Goal: Information Seeking & Learning: Learn about a topic

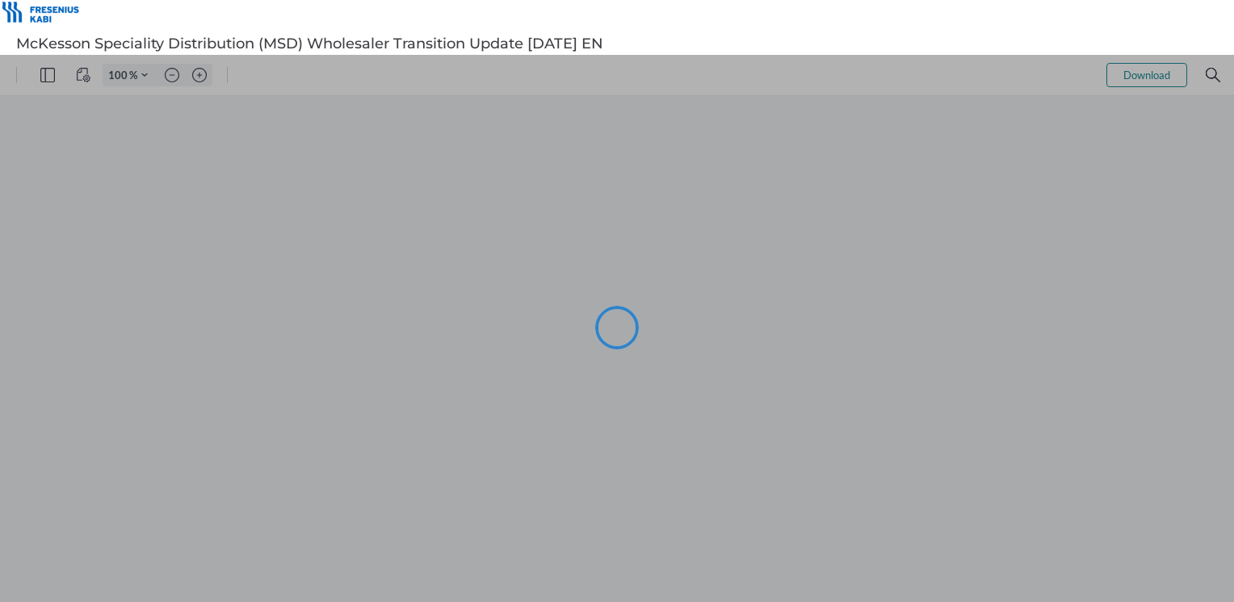
click at [200, 75] on div at bounding box center [617, 328] width 1234 height 547
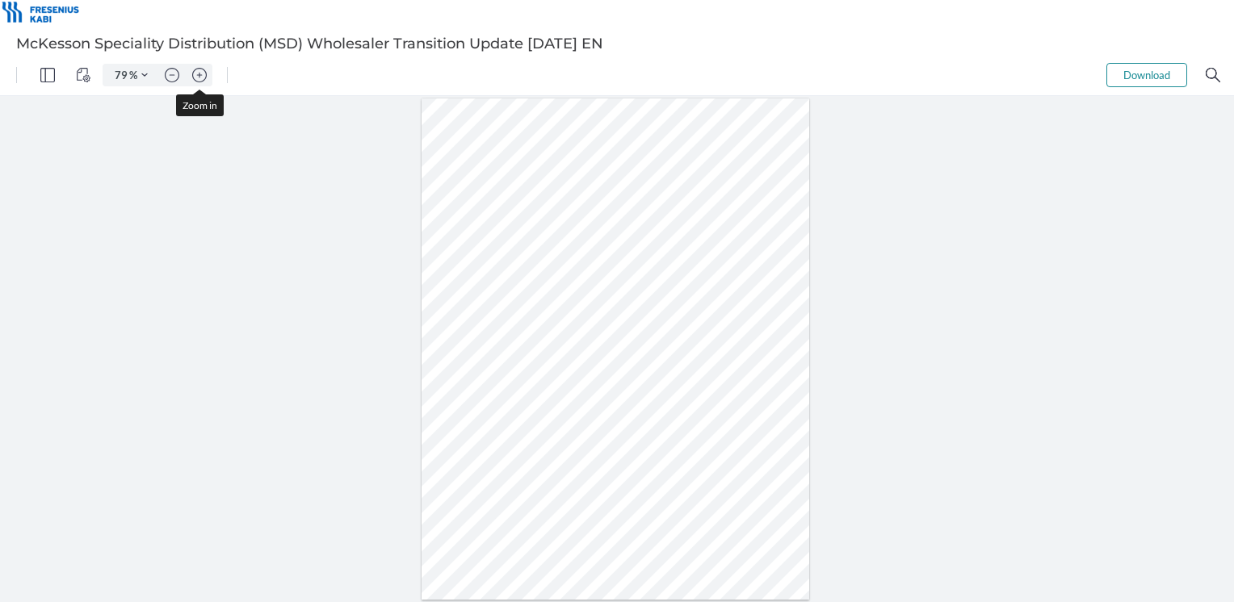
click at [200, 75] on img "Zoom in" at bounding box center [199, 75] width 15 height 15
type input "136"
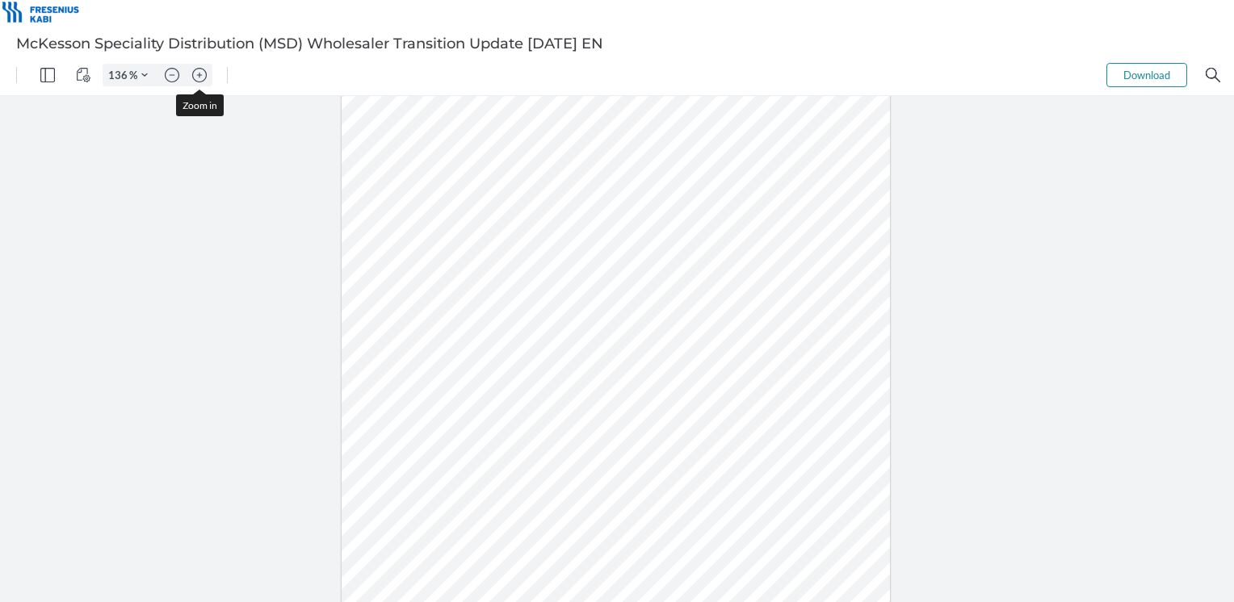
scroll to position [170, 0]
click at [194, 78] on img "Zoom in" at bounding box center [199, 75] width 15 height 15
type input "136"
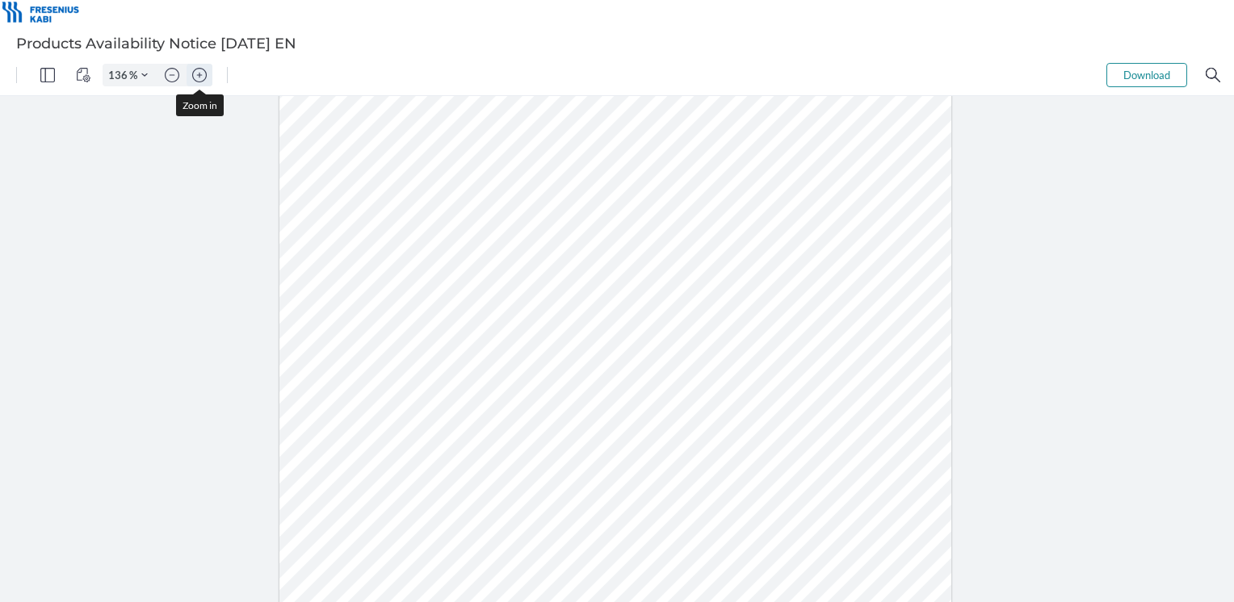
scroll to position [170, 0]
